Goal: Browse casually

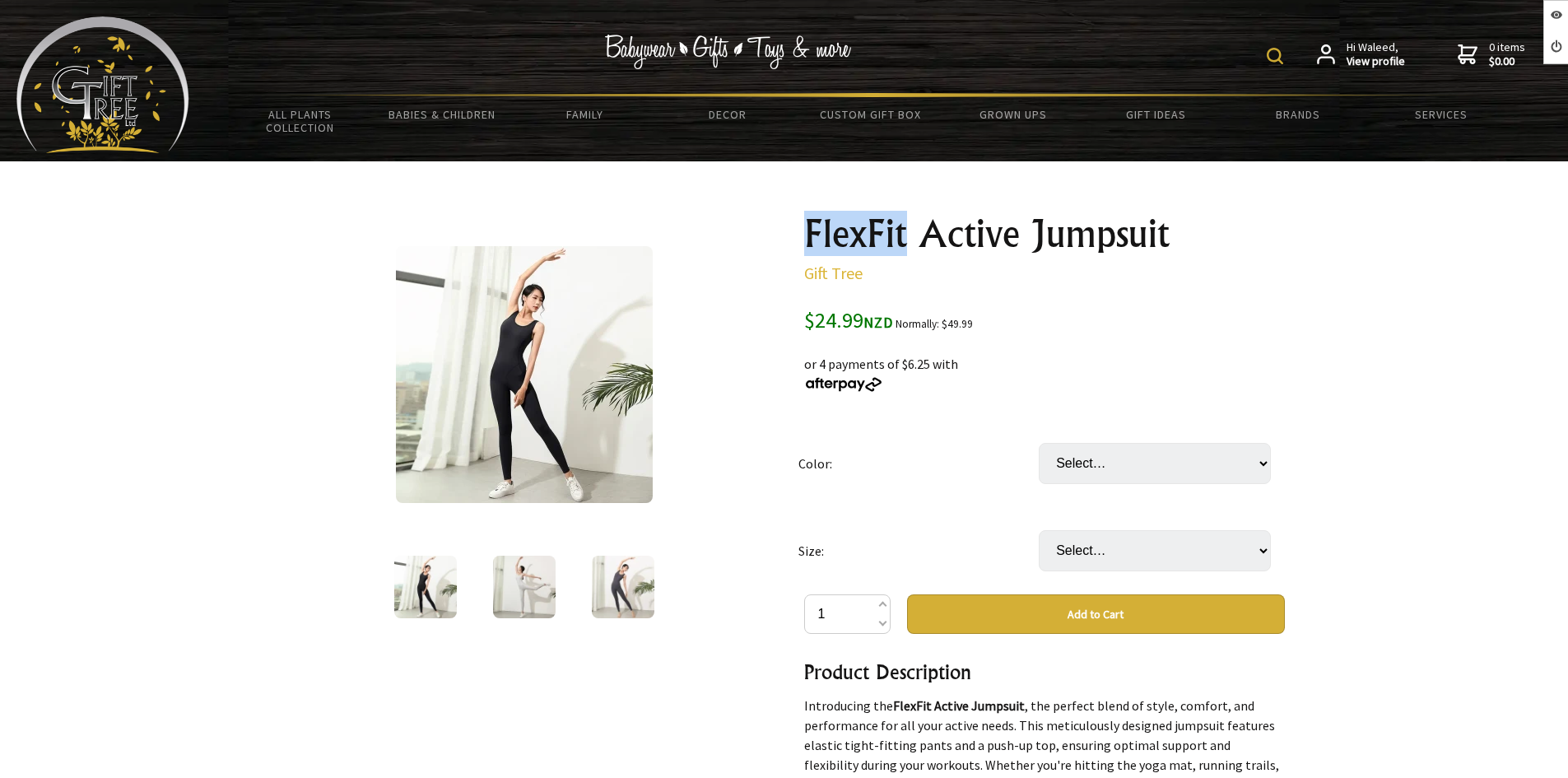
drag, startPoint x: 908, startPoint y: 232, endPoint x: 802, endPoint y: 227, distance: 106.1
click at [802, 227] on div "FlexFit Active Jumpsuit Gift Tree $24.99 NZD Normally: $49.99 50 % OFF: $25 off…" at bounding box center [1044, 774] width 507 height 1146
click at [1044, 239] on h1 "FlexFit Active Jumpsuit" at bounding box center [1044, 233] width 481 height 39
drag, startPoint x: 1019, startPoint y: 236, endPoint x: 912, endPoint y: 235, distance: 107.0
click at [912, 235] on h1 "FlexFit Active Jumpsuit" at bounding box center [1044, 233] width 481 height 39
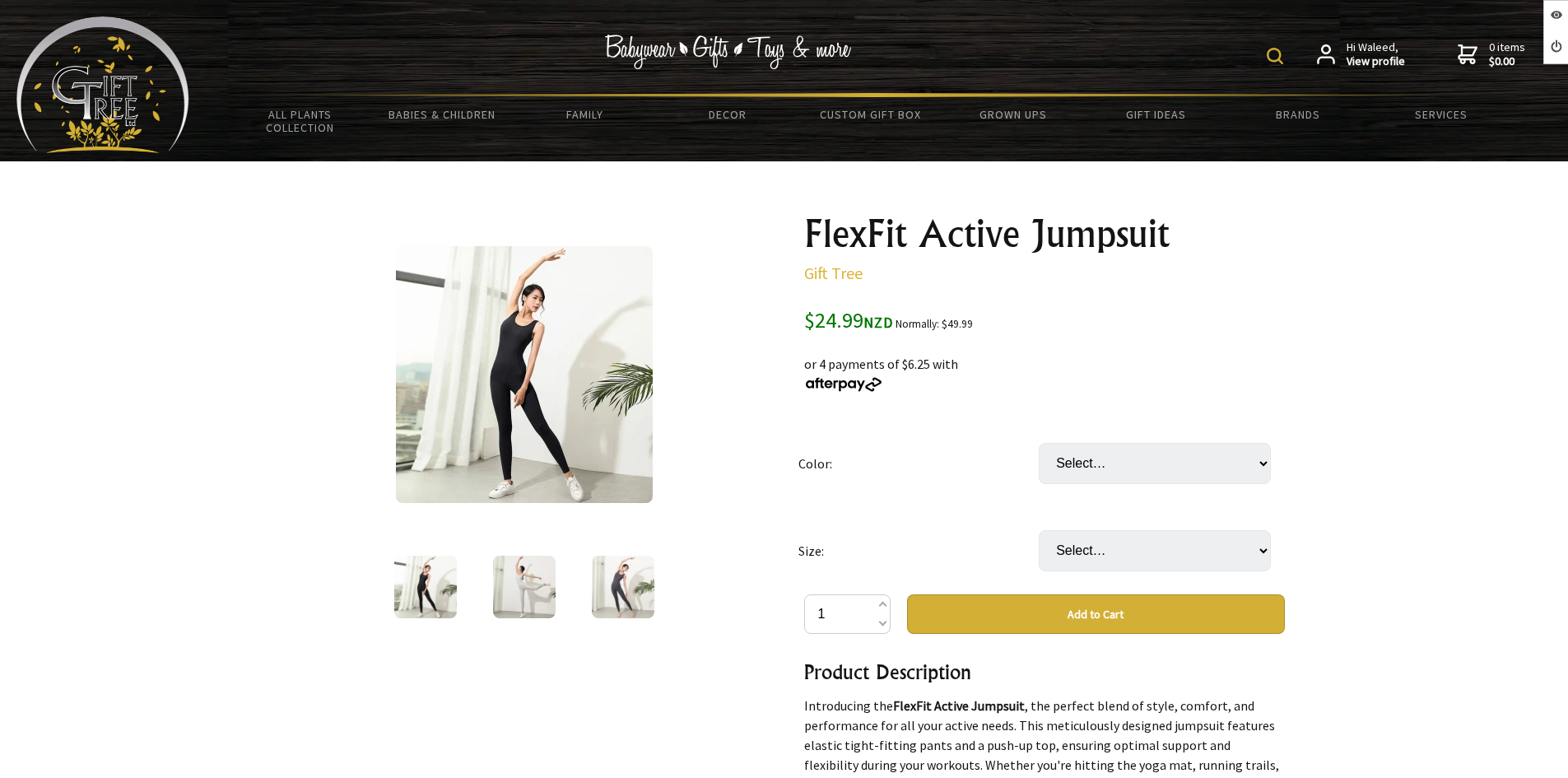
click at [1111, 240] on h1 "FlexFit Active Jumpsuit" at bounding box center [1044, 233] width 481 height 39
click at [1178, 226] on h1 "FlexFit Active Jumpsuit" at bounding box center [1044, 233] width 481 height 39
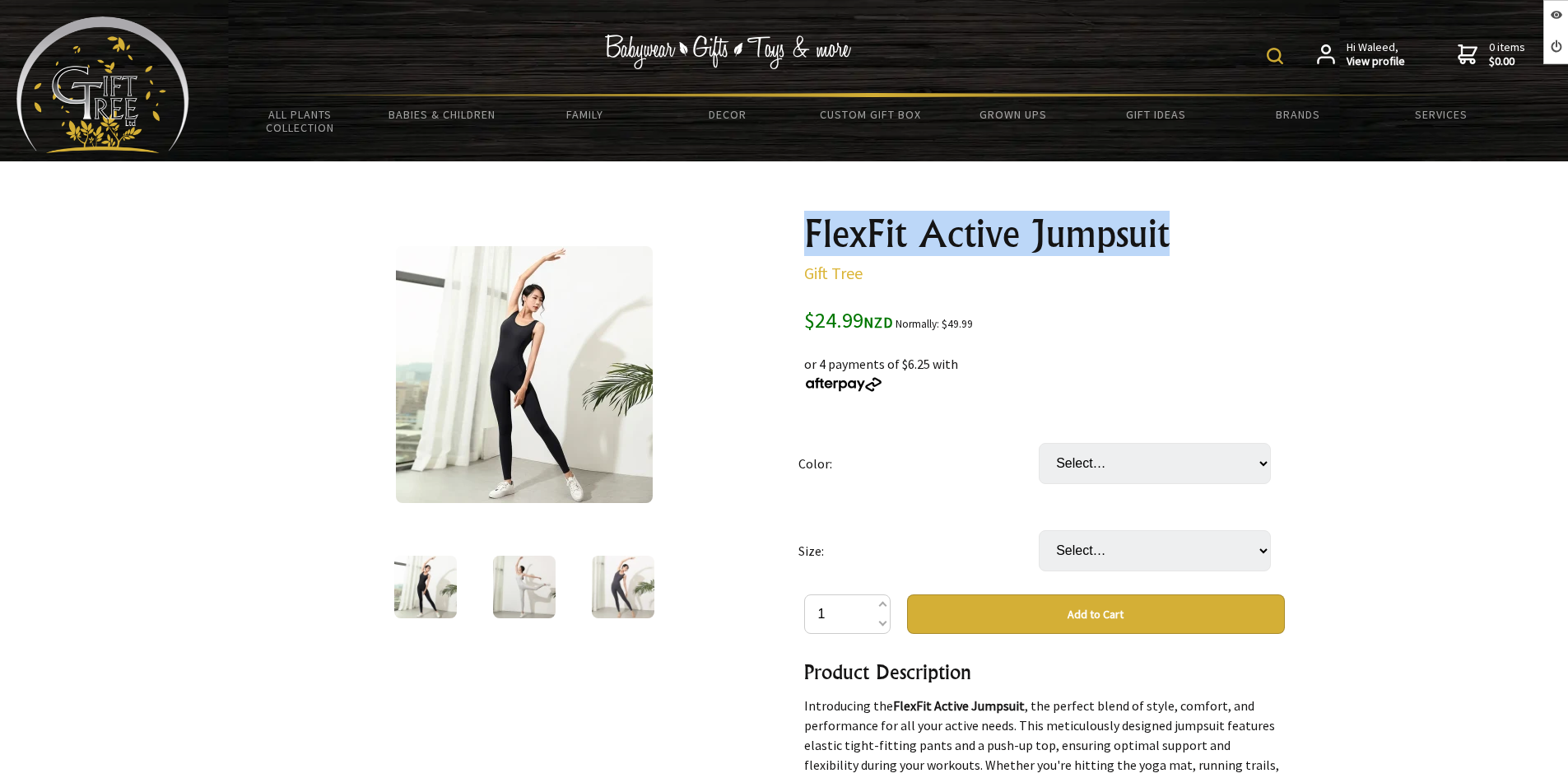
drag, startPoint x: 1178, startPoint y: 232, endPoint x: 797, endPoint y: 226, distance: 381.0
click at [797, 226] on div "FlexFit Active Jumpsuit Gift Tree $24.99 NZD Normally: $49.99 50 % OFF: $25 off…" at bounding box center [1044, 774] width 507 height 1146
